Goal: Information Seeking & Learning: Find specific fact

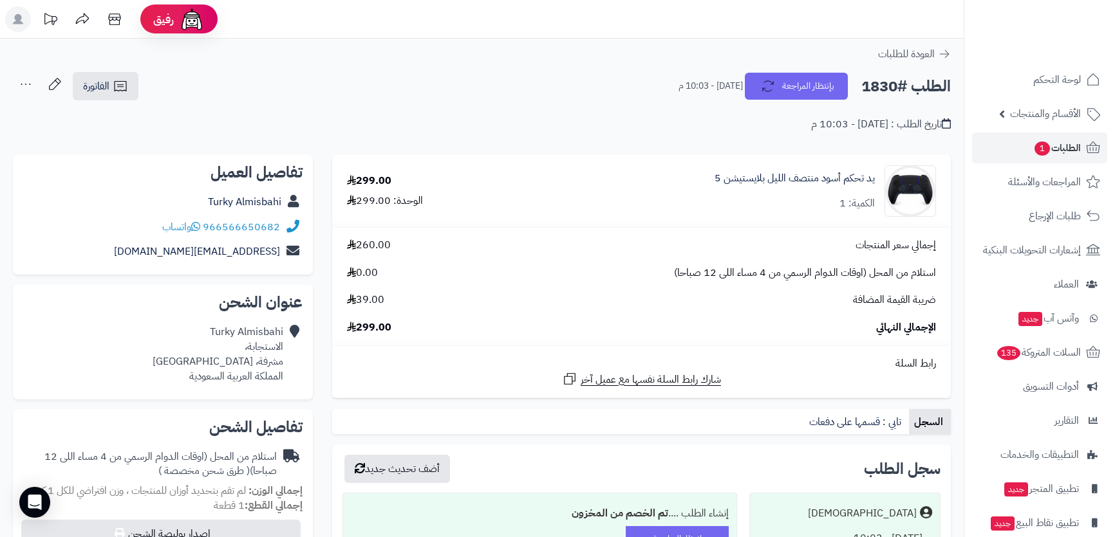
click at [914, 82] on h2 "الطلب #1830" at bounding box center [905, 86] width 89 height 26
click at [100, 97] on link "الفاتورة" at bounding box center [106, 86] width 66 height 28
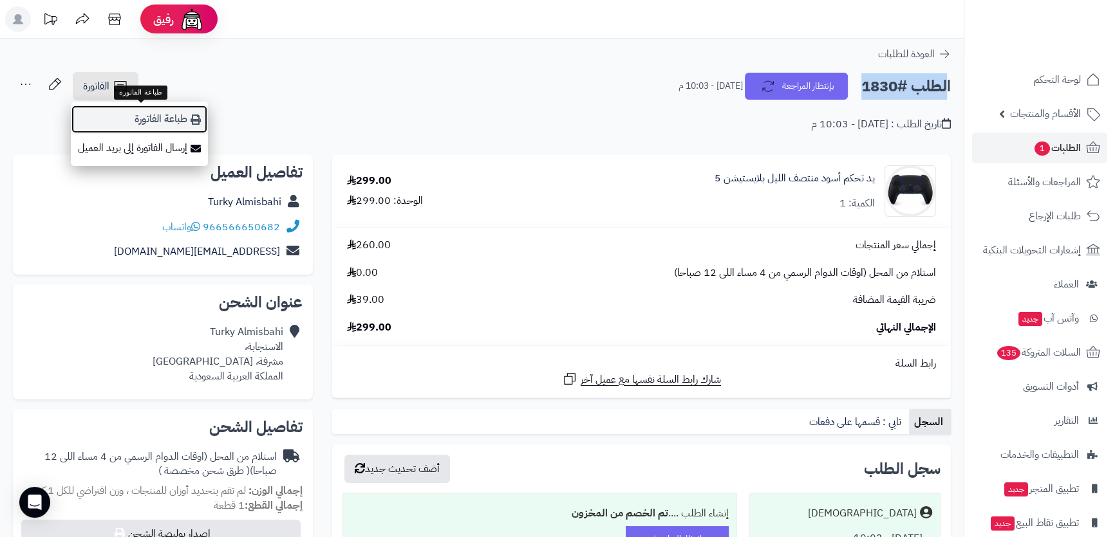
click at [126, 109] on link "طباعة الفاتورة" at bounding box center [139, 119] width 137 height 29
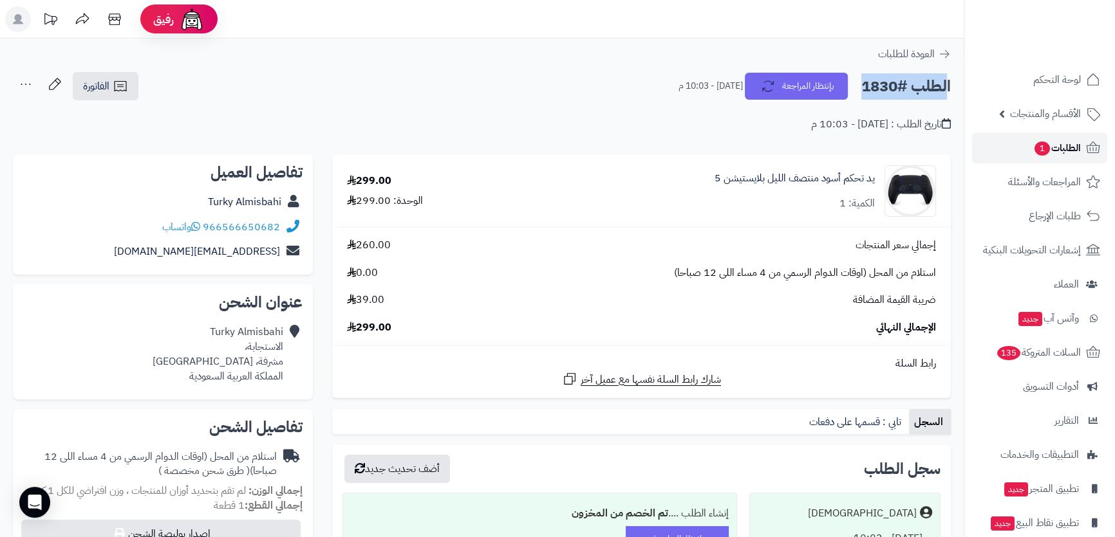
click at [1065, 154] on span "الطلبات 1" at bounding box center [1057, 148] width 48 height 18
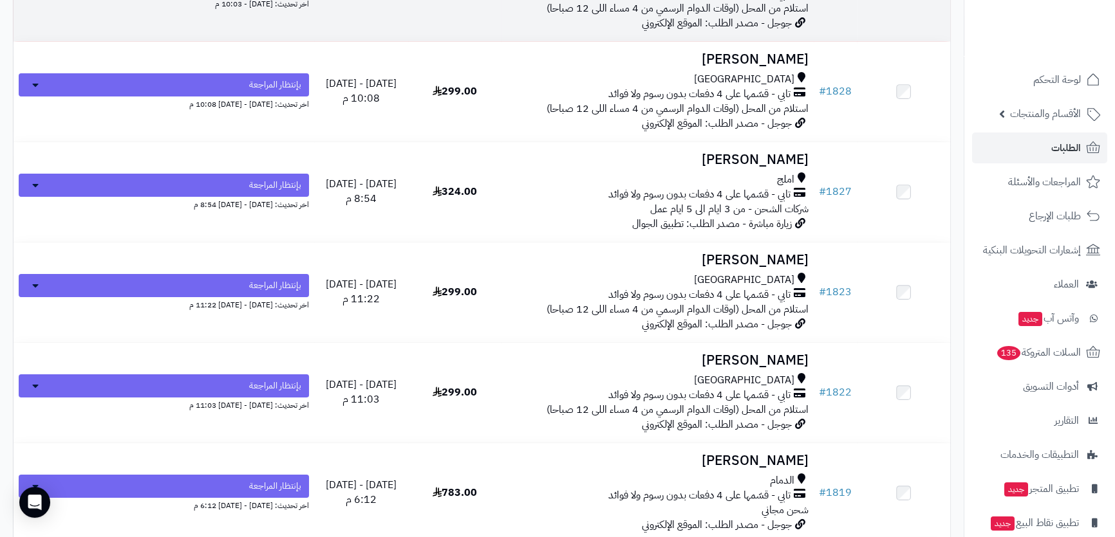
scroll to position [281, 0]
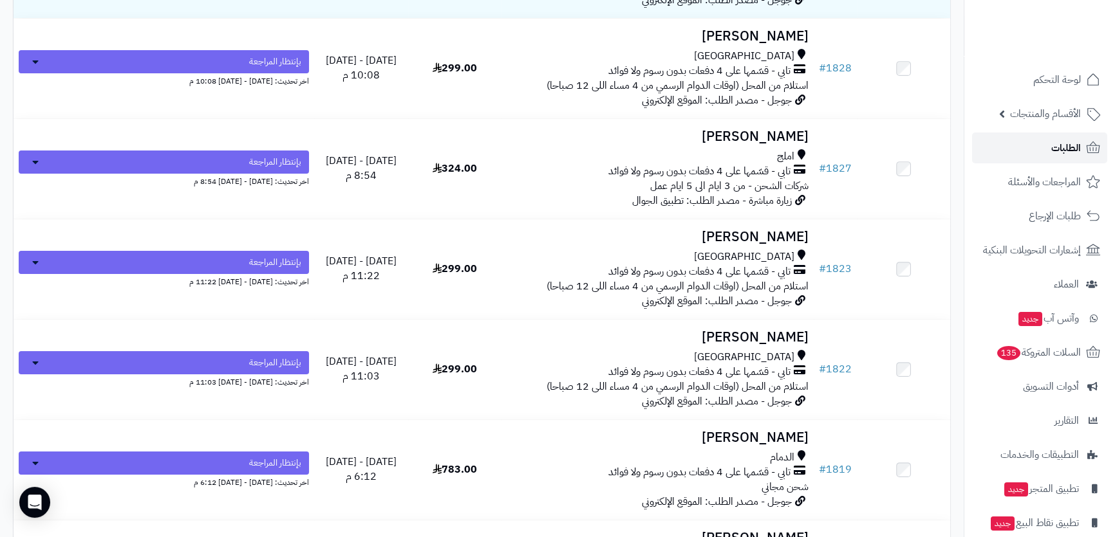
click at [1047, 138] on link "الطلبات" at bounding box center [1039, 148] width 135 height 31
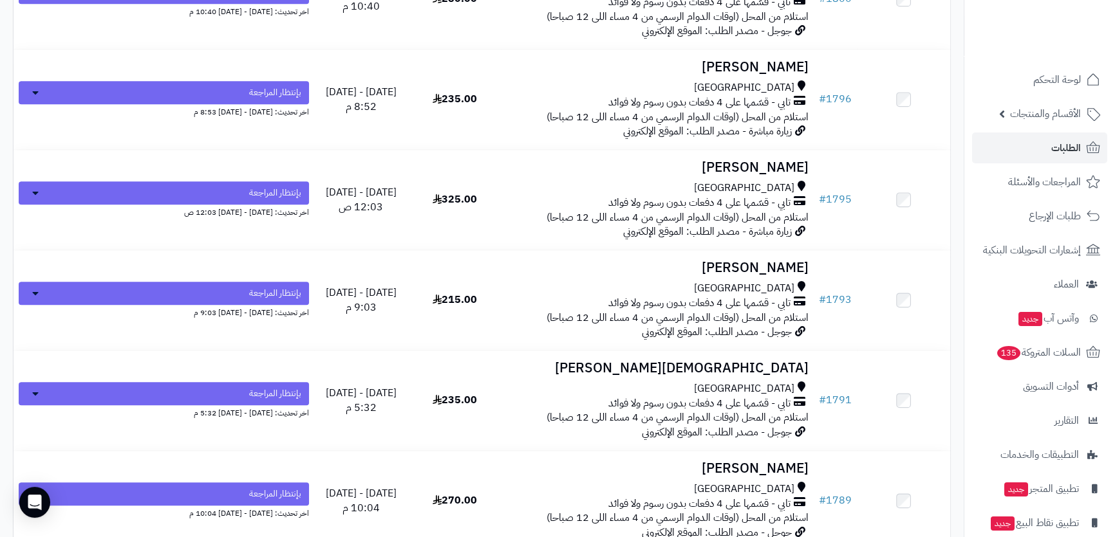
scroll to position [1697, 0]
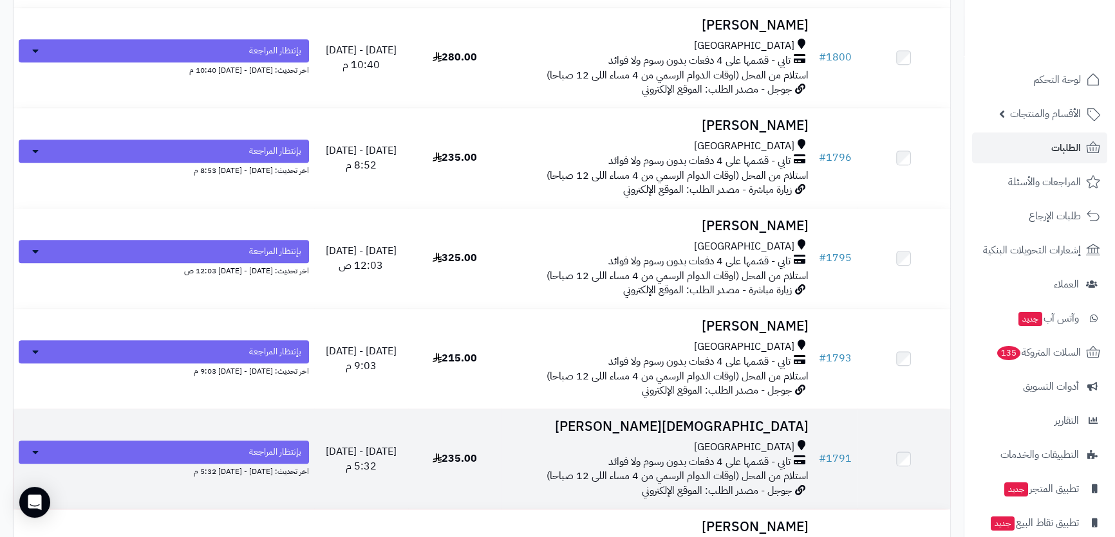
click at [603, 420] on h3 "Mohammed Bogami" at bounding box center [658, 427] width 302 height 15
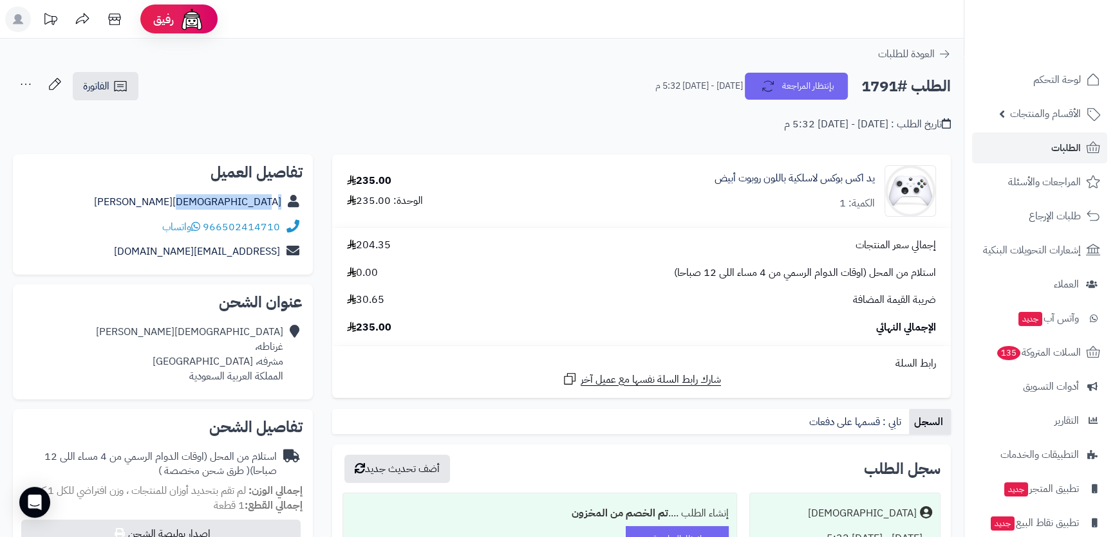
drag, startPoint x: 178, startPoint y: 201, endPoint x: 287, endPoint y: 200, distance: 109.4
click at [287, 200] on div "Mohammed Bogami" at bounding box center [162, 202] width 279 height 25
copy div "Mohammed Bogami"
drag, startPoint x: 112, startPoint y: 250, endPoint x: 276, endPoint y: 250, distance: 164.1
click at [276, 250] on div "banorama3000k@gmail.com" at bounding box center [162, 251] width 279 height 25
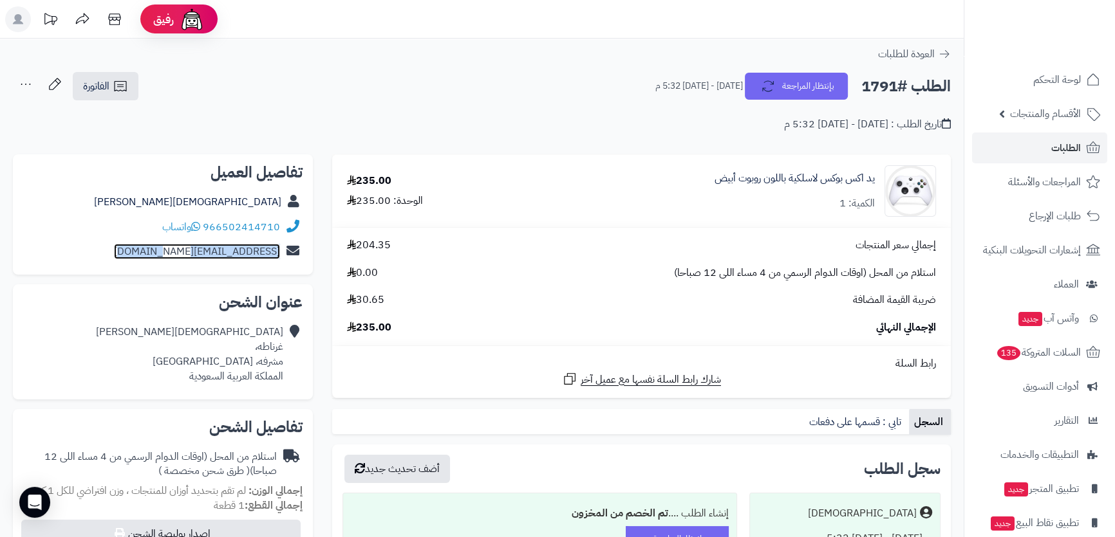
copy link "banorama3000k@gmail.com"
click at [269, 363] on div "Mohammed Bogami غرناطه، مشرفه، جدة المملكة العربية السعودية" at bounding box center [189, 354] width 187 height 59
click at [264, 335] on div "Mohammed Bogami غرناطه، مشرفه، جدة المملكة العربية السعودية" at bounding box center [189, 354] width 187 height 59
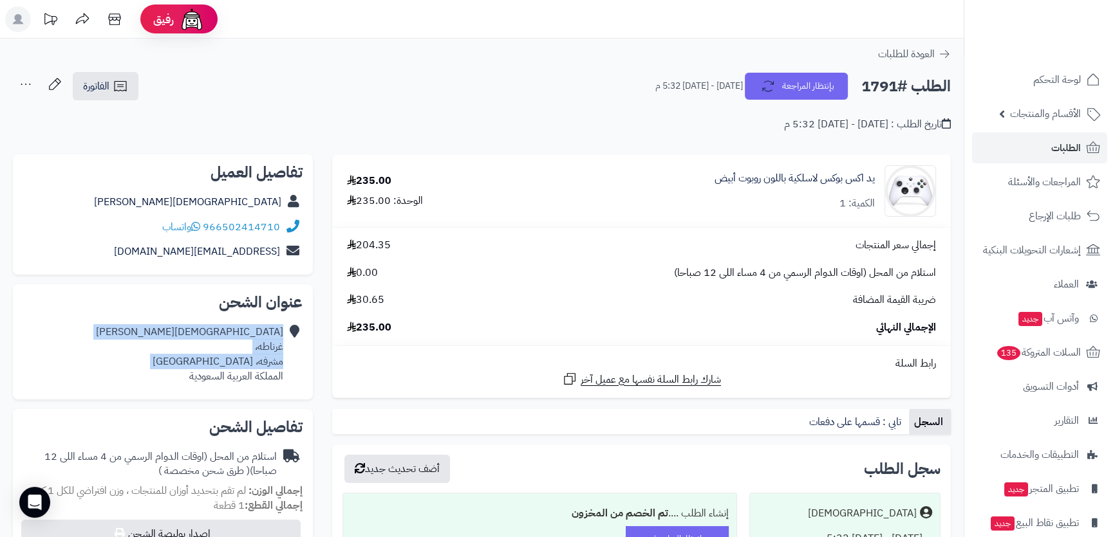
drag, startPoint x: 264, startPoint y: 335, endPoint x: 263, endPoint y: 356, distance: 20.6
click at [263, 356] on div "Mohammed Bogami غرناطه، مشرفه، جدة المملكة العربية السعودية" at bounding box center [189, 354] width 187 height 59
copy div "Mohammed Bogami غرناطه، مشرفه، جدة"
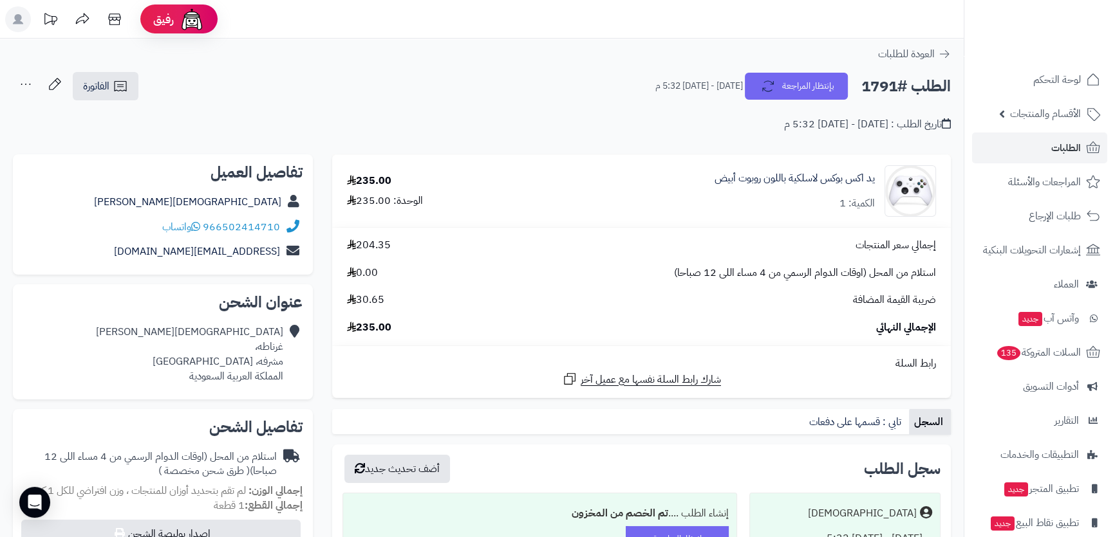
click at [881, 84] on h2 "الطلب #1791" at bounding box center [905, 86] width 89 height 26
copy div "الطلب #1791 بإنتظار المراجعة"
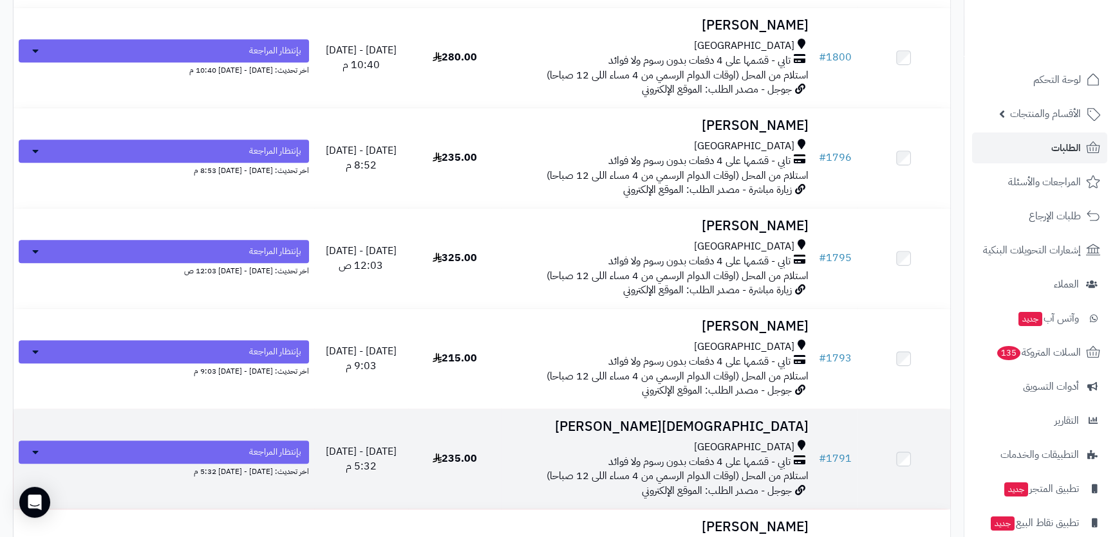
scroll to position [1814, 0]
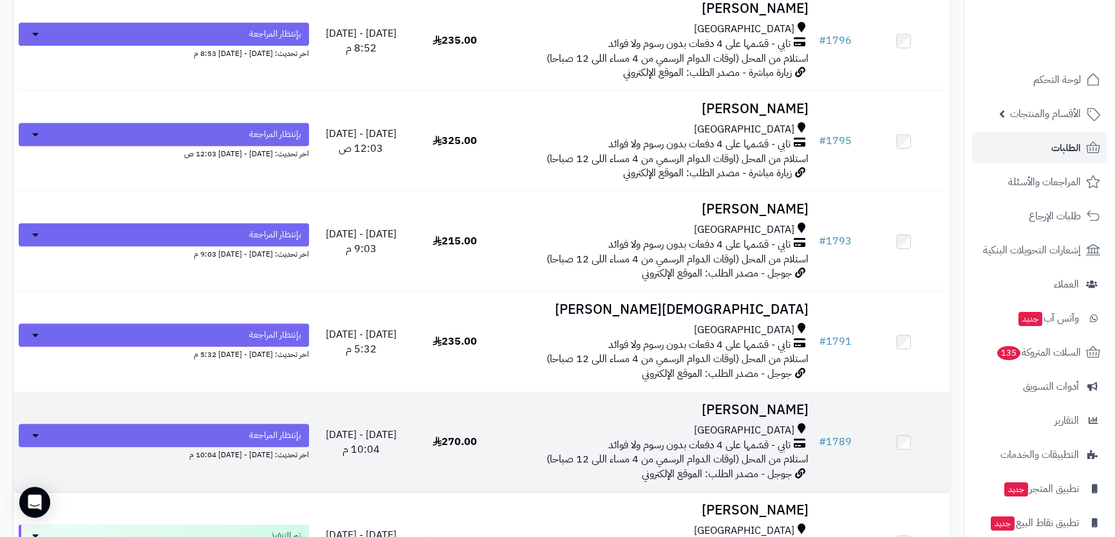
click at [827, 412] on td "# 1789" at bounding box center [835, 443] width 43 height 100
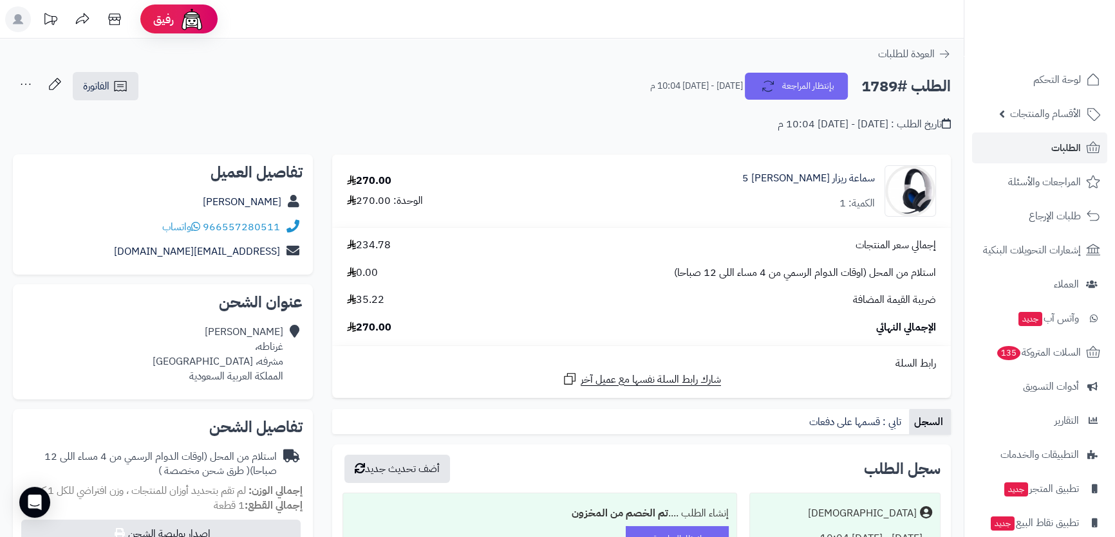
click at [899, 82] on h2 "الطلب #1789" at bounding box center [905, 86] width 89 height 26
copy div "الطلب #1789 بإنتظار المراجعة"
click at [885, 97] on h2 "الطلب #1789" at bounding box center [905, 86] width 89 height 26
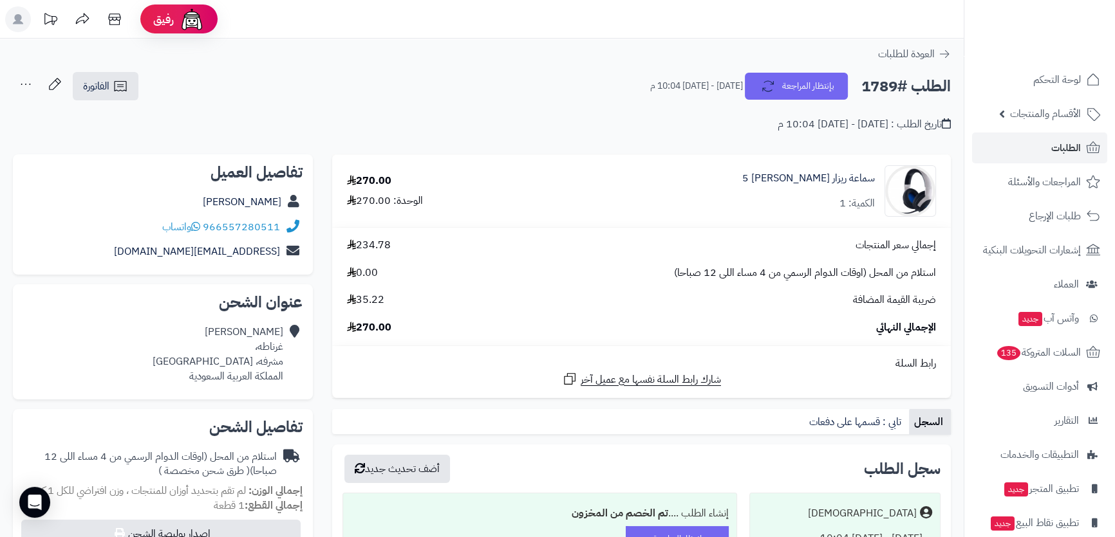
click at [885, 97] on h2 "الطلب #1789" at bounding box center [905, 86] width 89 height 26
click at [882, 89] on h2 "الطلب #1789" at bounding box center [905, 86] width 89 height 26
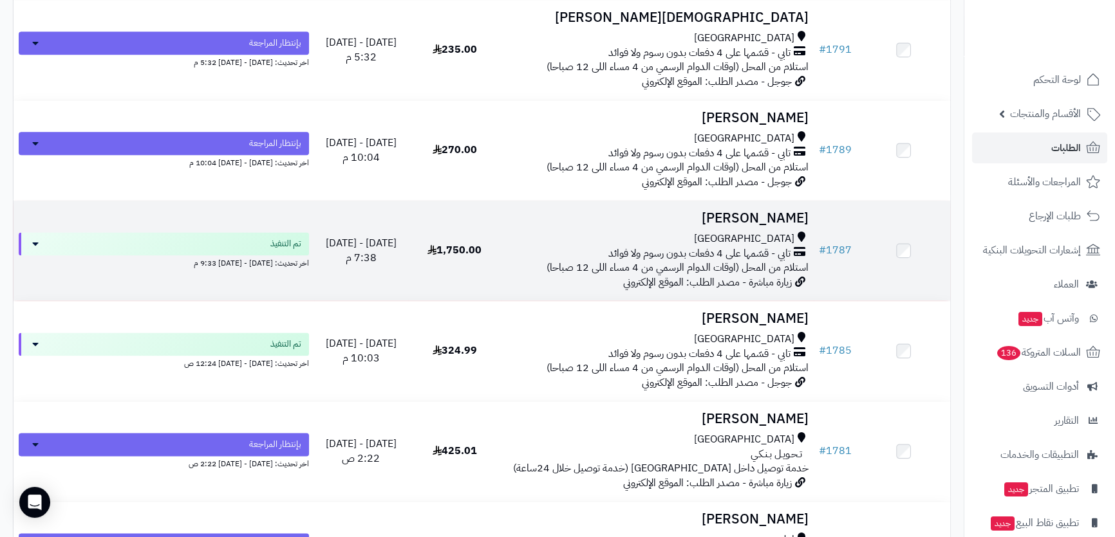
scroll to position [2165, 0]
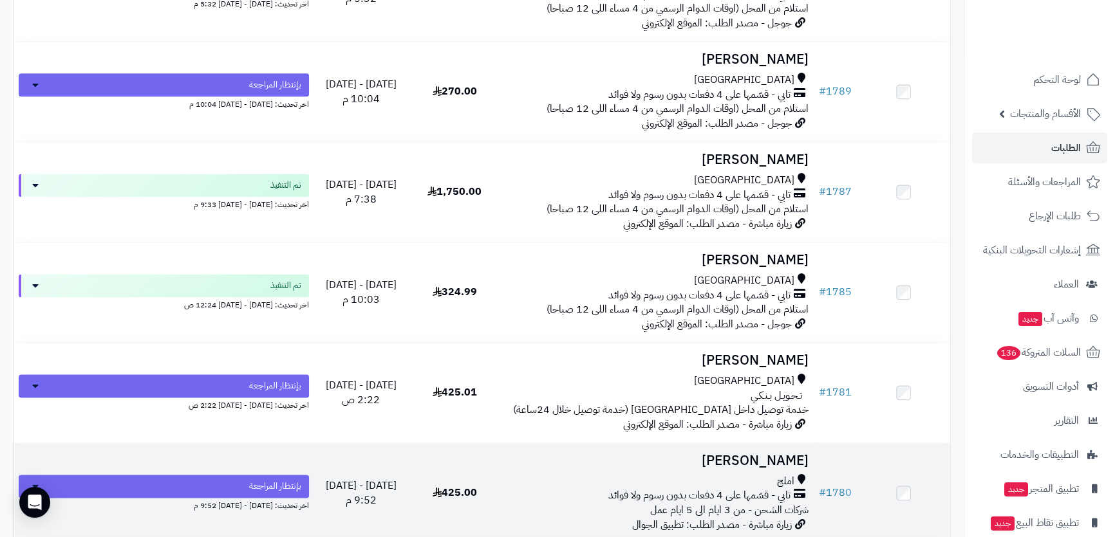
click at [664, 461] on h3 "صالح الجهني" at bounding box center [658, 461] width 302 height 15
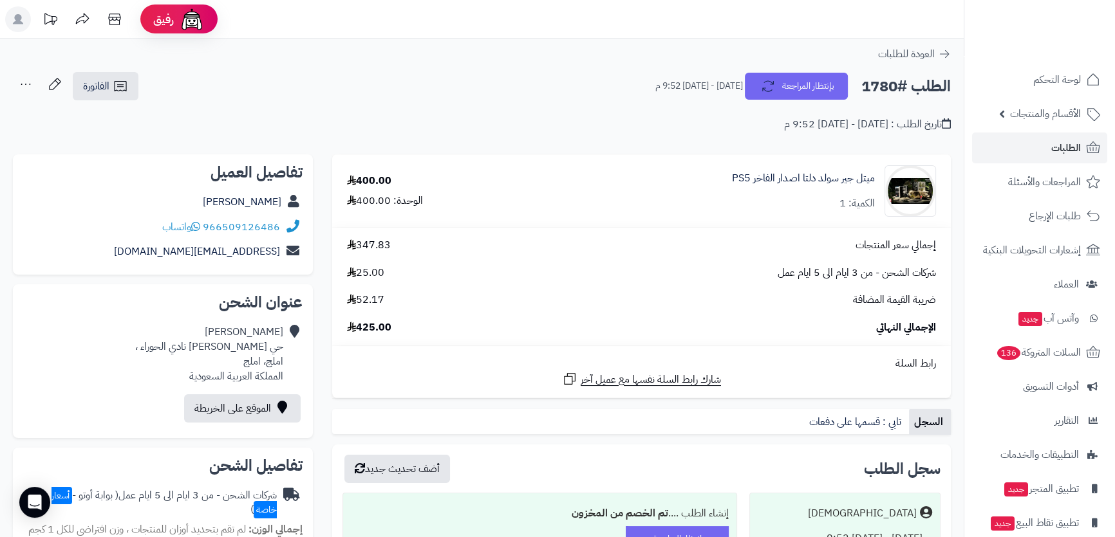
click at [890, 79] on h2 "الطلب #1780" at bounding box center [905, 86] width 89 height 26
copy div "الطلب #1780 بإنتظار المراجعة"
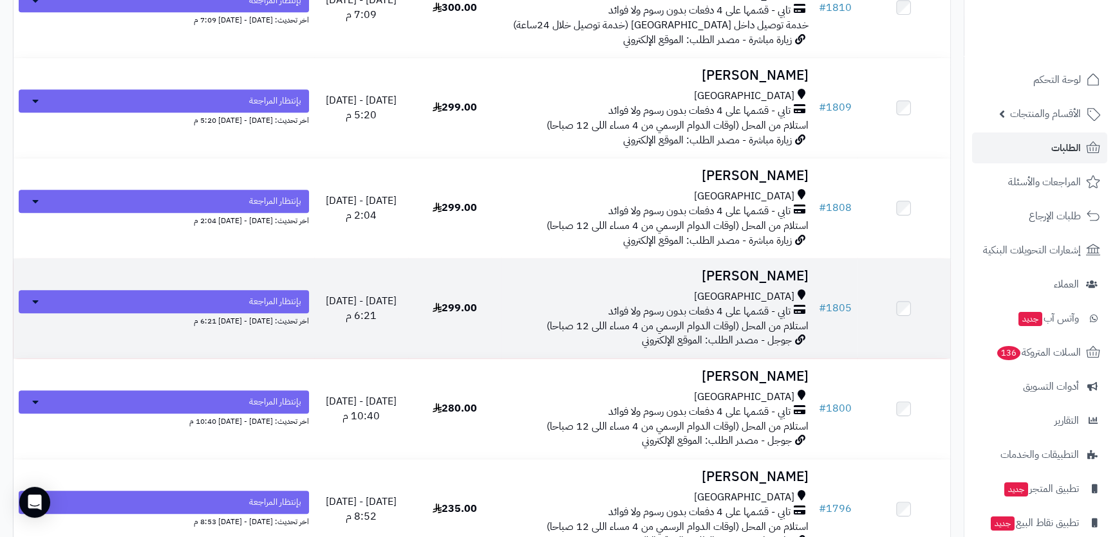
scroll to position [1404, 0]
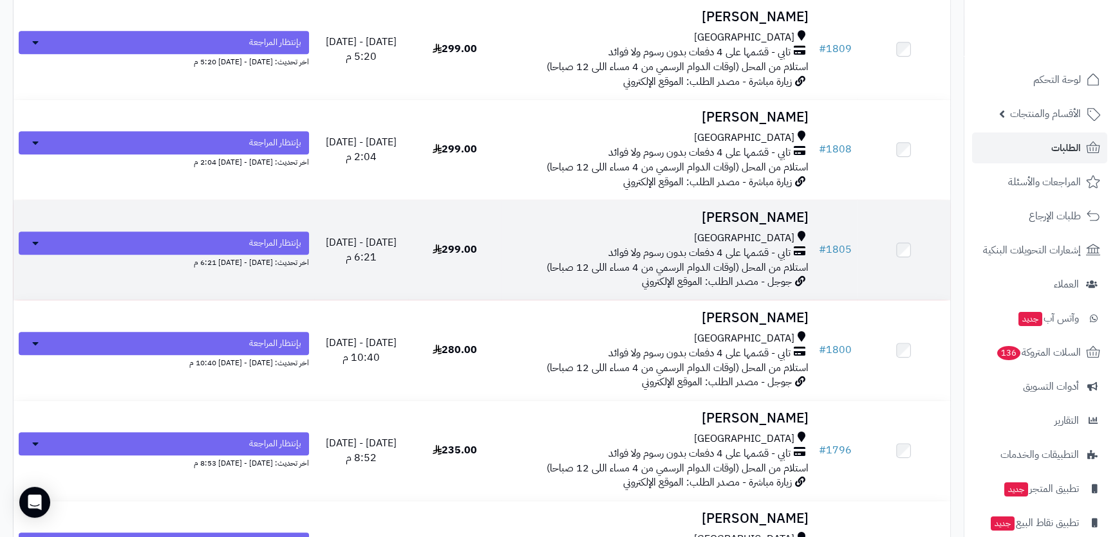
click at [708, 232] on div "[GEOGRAPHIC_DATA]" at bounding box center [658, 238] width 302 height 15
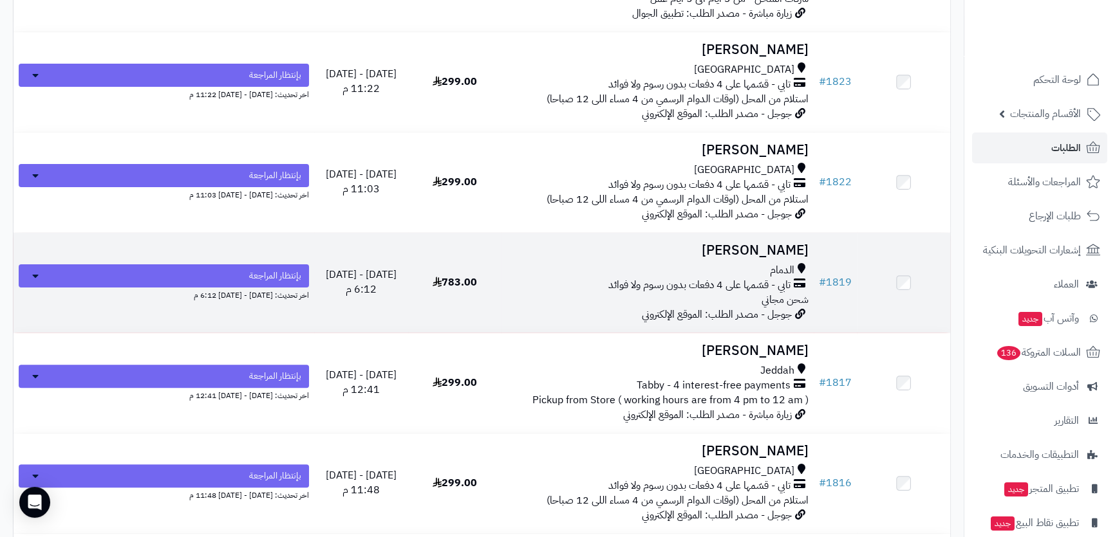
scroll to position [527, 0]
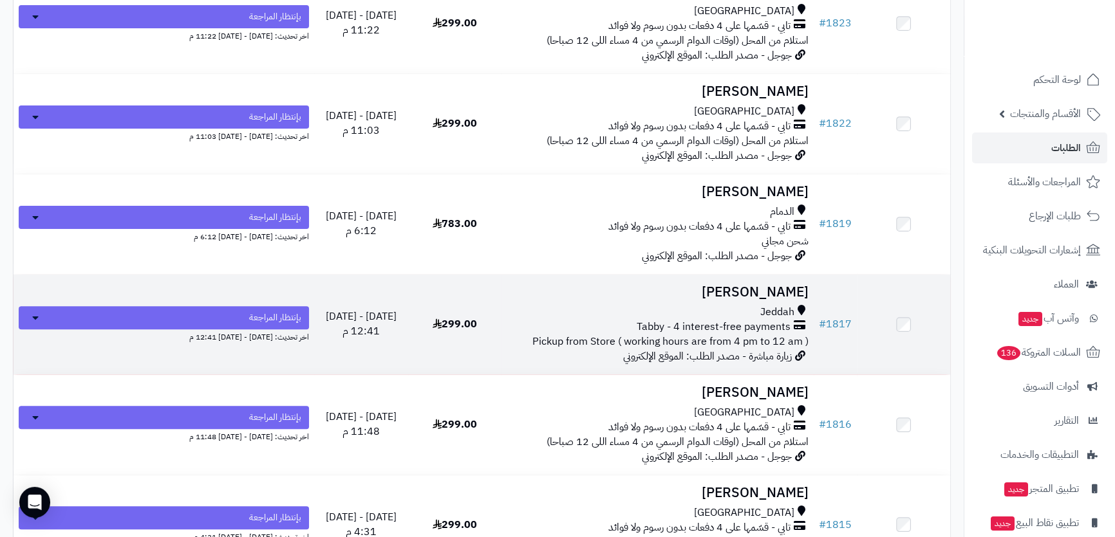
drag, startPoint x: 532, startPoint y: 271, endPoint x: 727, endPoint y: 313, distance: 198.8
click at [727, 313] on div "Jeddah" at bounding box center [658, 312] width 302 height 15
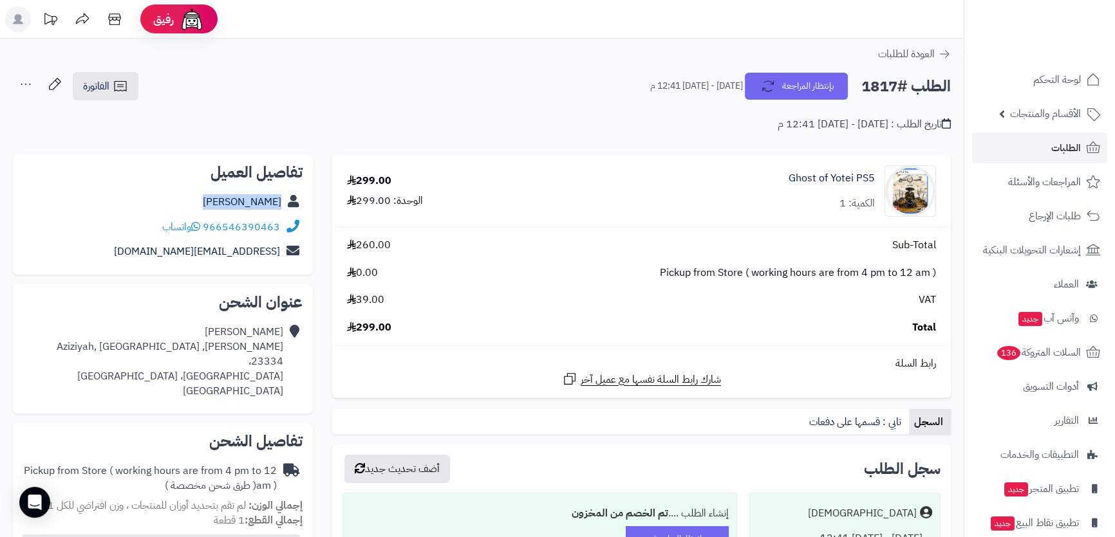
drag, startPoint x: 200, startPoint y: 200, endPoint x: 281, endPoint y: 201, distance: 81.1
click at [281, 201] on div "[PERSON_NAME]" at bounding box center [162, 202] width 279 height 25
copy link "[PERSON_NAME]"
drag, startPoint x: 283, startPoint y: 225, endPoint x: 272, endPoint y: 225, distance: 10.9
click at [272, 225] on div "966546390463 واتساب" at bounding box center [162, 227] width 279 height 25
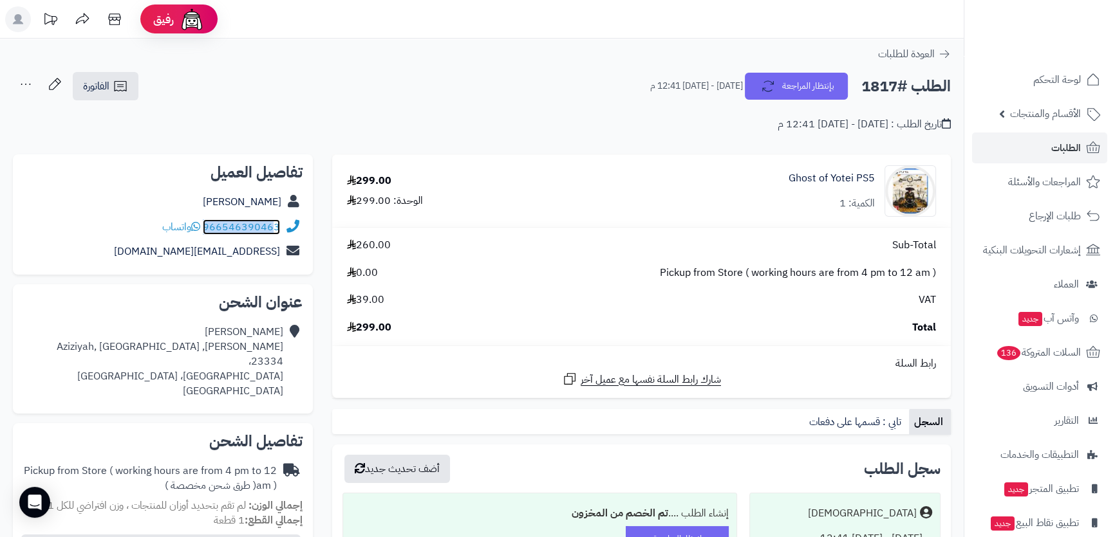
copy div "96654639046"
drag, startPoint x: 200, startPoint y: 194, endPoint x: 283, endPoint y: 200, distance: 83.9
click at [283, 200] on div "[PERSON_NAME]" at bounding box center [162, 202] width 279 height 25
copy div "[PERSON_NAME]"
click at [420, 94] on div "الطلب #1817 بإنتظار المراجعة الأربعاء - ١ أكتوبر ٢٠٢٥ - 12:41 م الفاتورة طباعة …" at bounding box center [482, 86] width 938 height 30
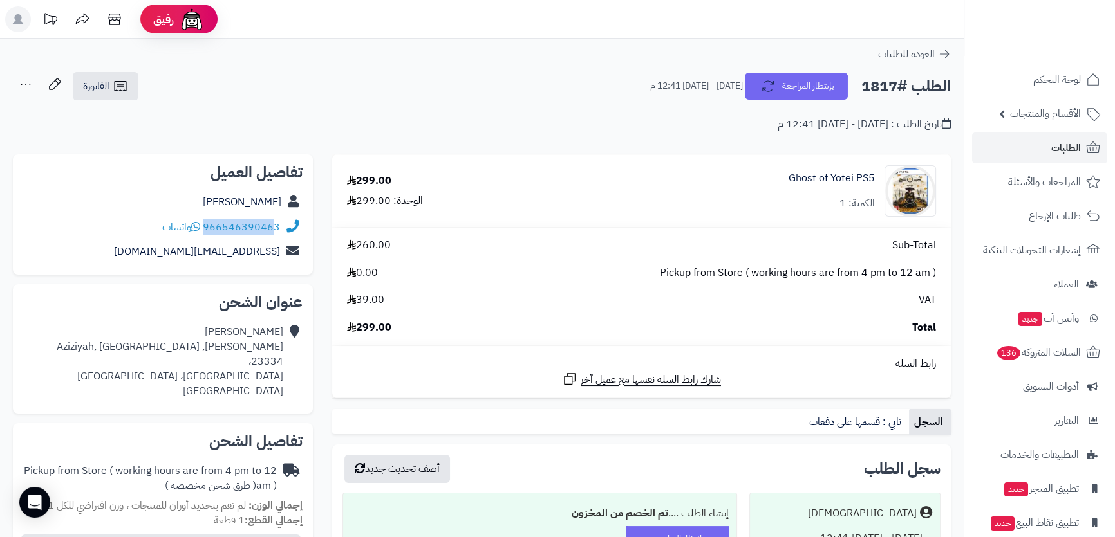
drag, startPoint x: 283, startPoint y: 227, endPoint x: 274, endPoint y: 227, distance: 9.0
click at [274, 227] on div "966546390463 واتساب" at bounding box center [162, 227] width 279 height 25
copy div "96654639046"
drag, startPoint x: 199, startPoint y: 250, endPoint x: 284, endPoint y: 252, distance: 85.0
click at [284, 252] on div "mahmoodpsn7@gmail.com" at bounding box center [162, 251] width 279 height 25
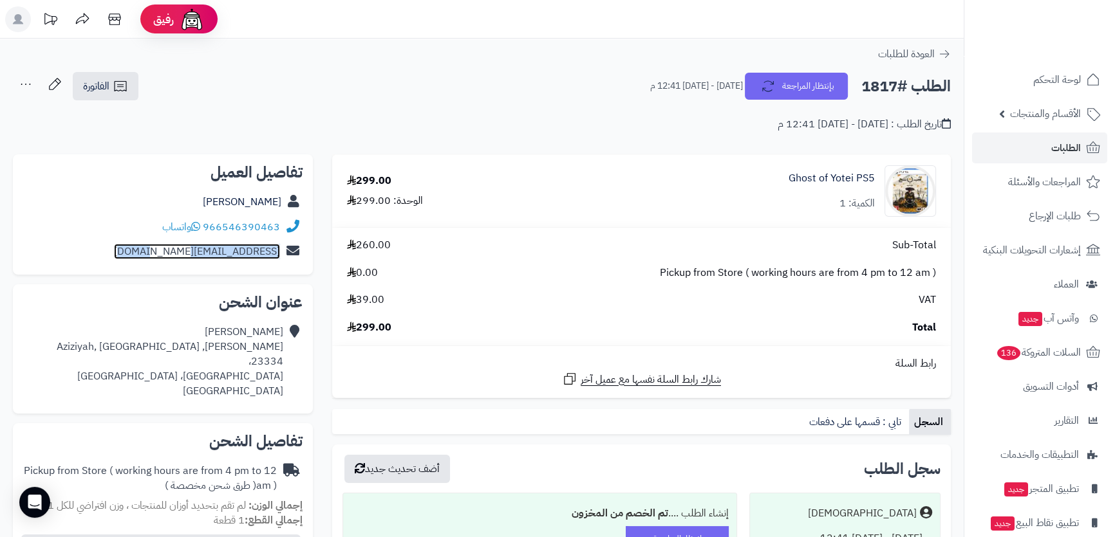
copy div "mahmoodpsn7@gmail.com"
click at [241, 327] on div "Mahmoud Asif Abdullah Bukhari, Aziziyah, Jeddah 23334، جدة، Jeddah Saudi Arabia" at bounding box center [153, 361] width 260 height 73
click at [240, 349] on div "Mahmoud Asif Abdullah Bukhari, Aziziyah, Jeddah 23334، جدة، Jeddah Saudi Arabia" at bounding box center [153, 361] width 260 height 73
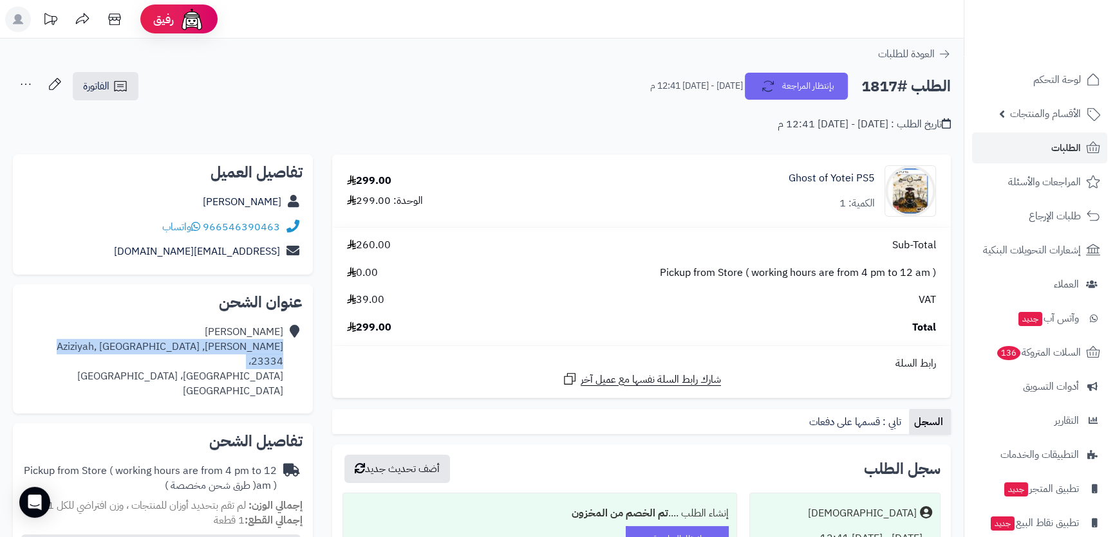
click at [240, 349] on div "Mahmoud Asif Abdullah Bukhari, Aziziyah, Jeddah 23334، جدة، Jeddah Saudi Arabia" at bounding box center [153, 361] width 260 height 73
copy div "Abdullah Bukhari, Aziziyah, Jeddah 23334،"
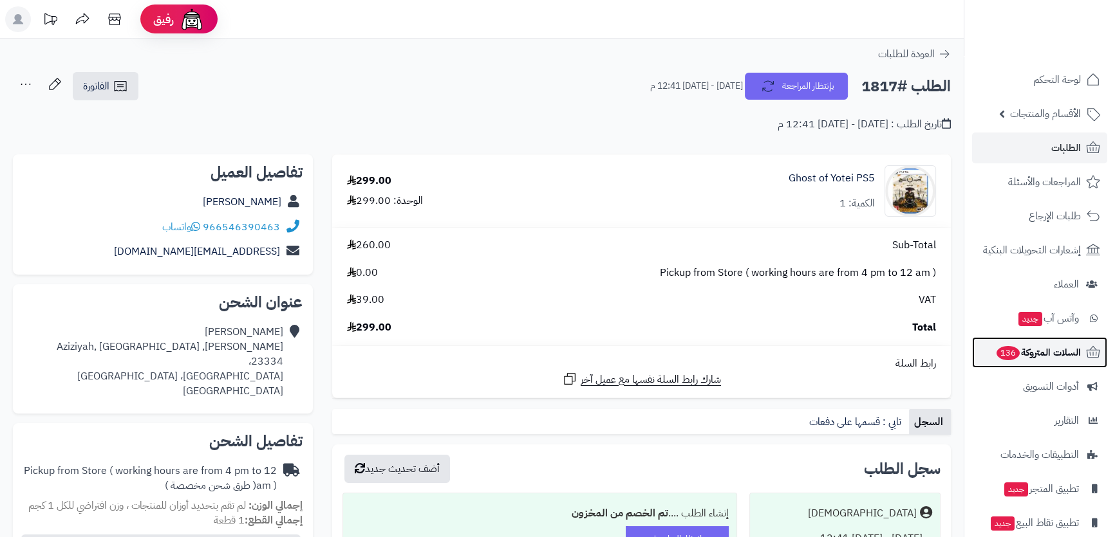
click at [1052, 365] on link "السلات المتروكة 136" at bounding box center [1039, 352] width 135 height 31
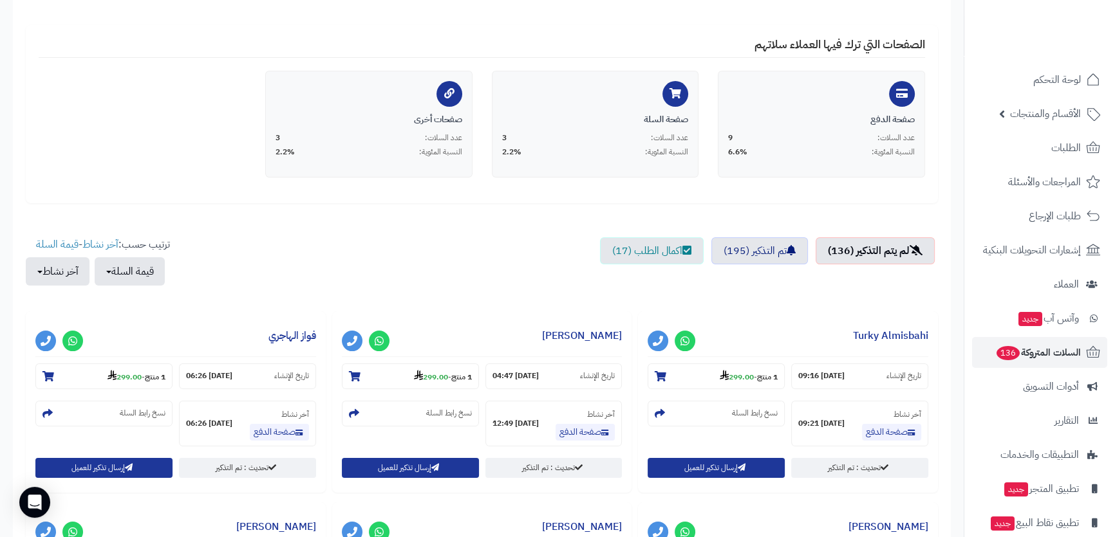
scroll to position [292, 0]
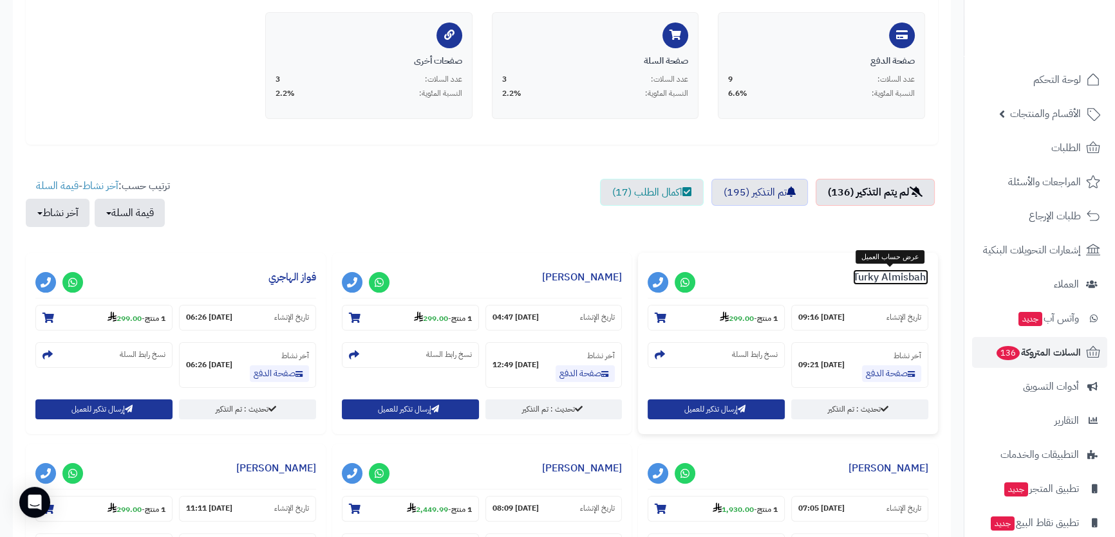
click at [893, 272] on link "Turky Almisbahi" at bounding box center [890, 277] width 75 height 15
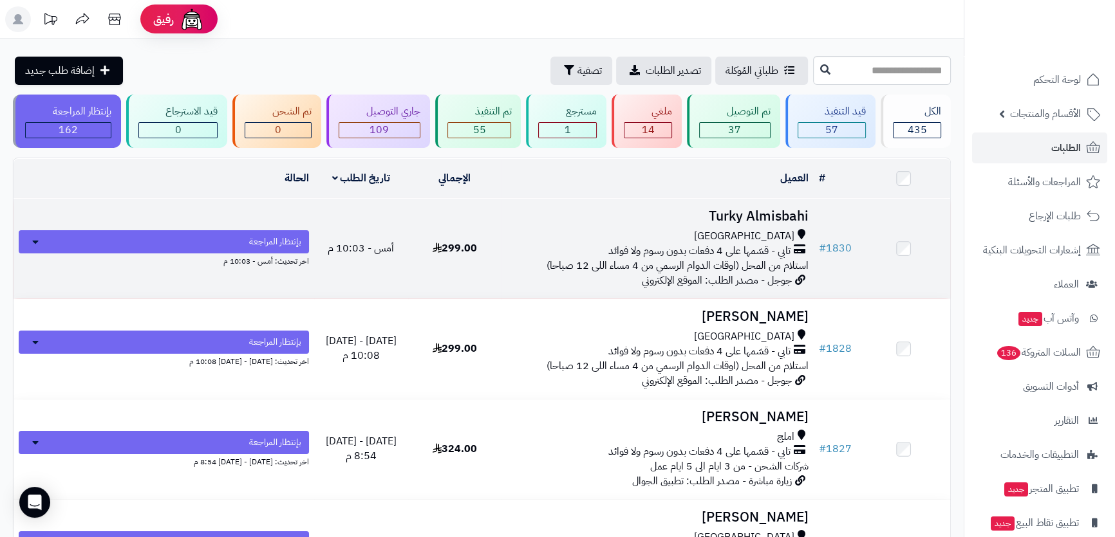
click at [740, 225] on td "Turky Almisbahi جدة تابي - قسّمها على 4 دفعات بدون رسوم ولا فوائد استلام من الم…" at bounding box center [657, 249] width 312 height 100
